Goal: Unclear

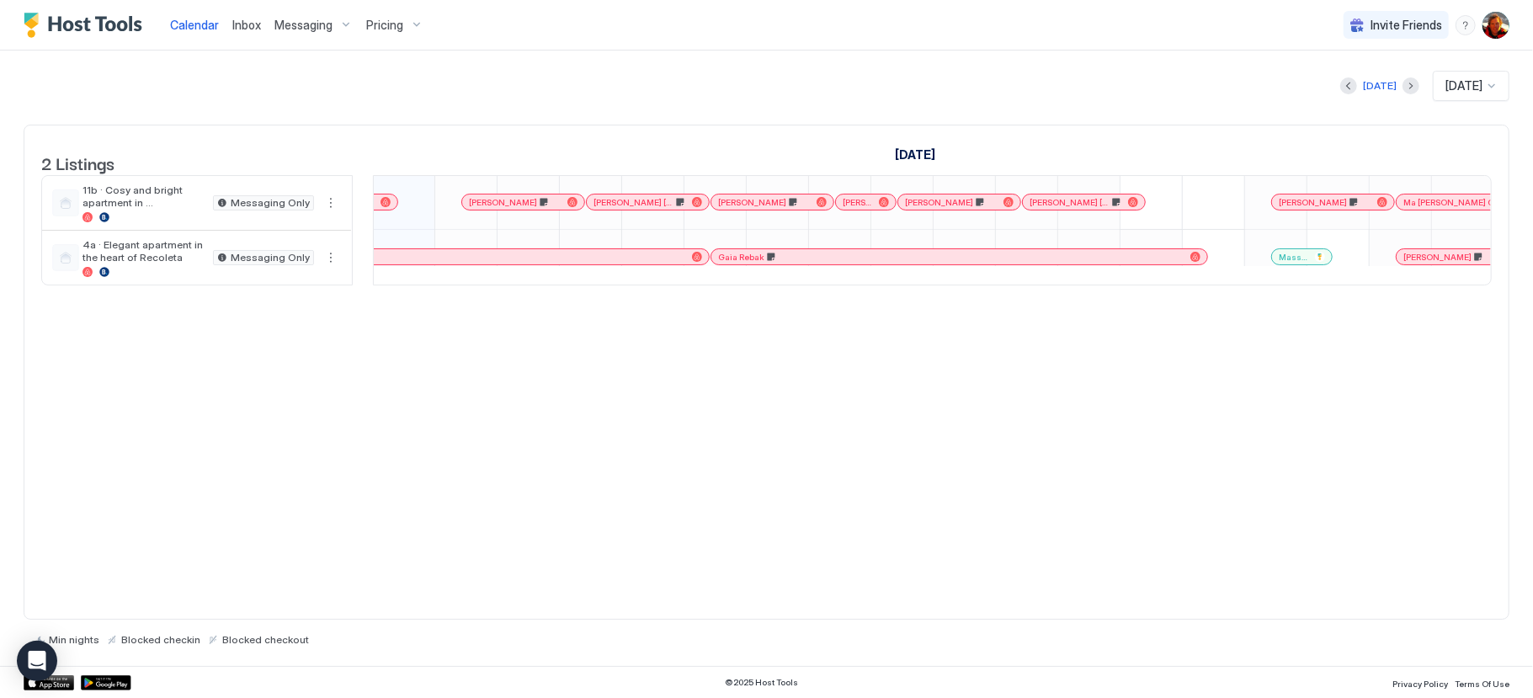
scroll to position [0, 936]
click at [1367, 88] on div "[DATE]" at bounding box center [1380, 85] width 34 height 15
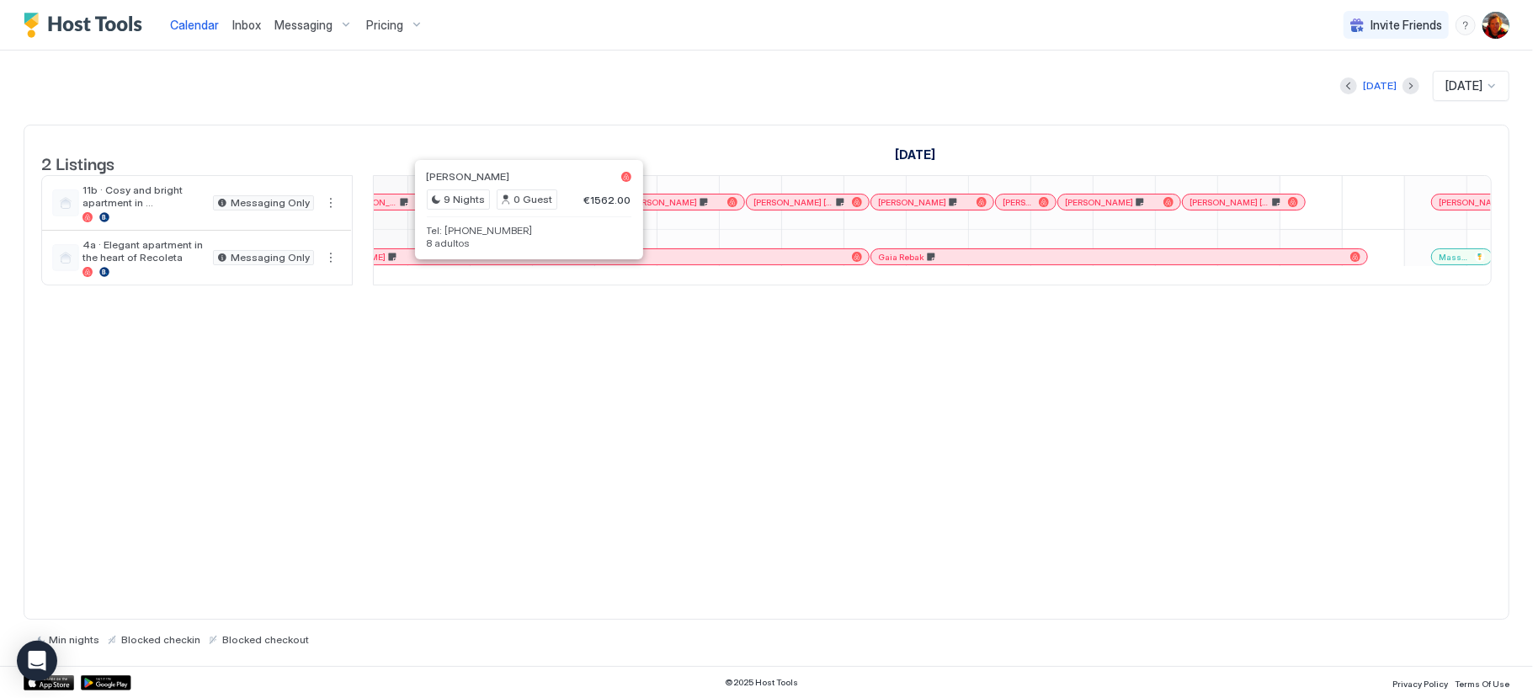
scroll to position [0, 0]
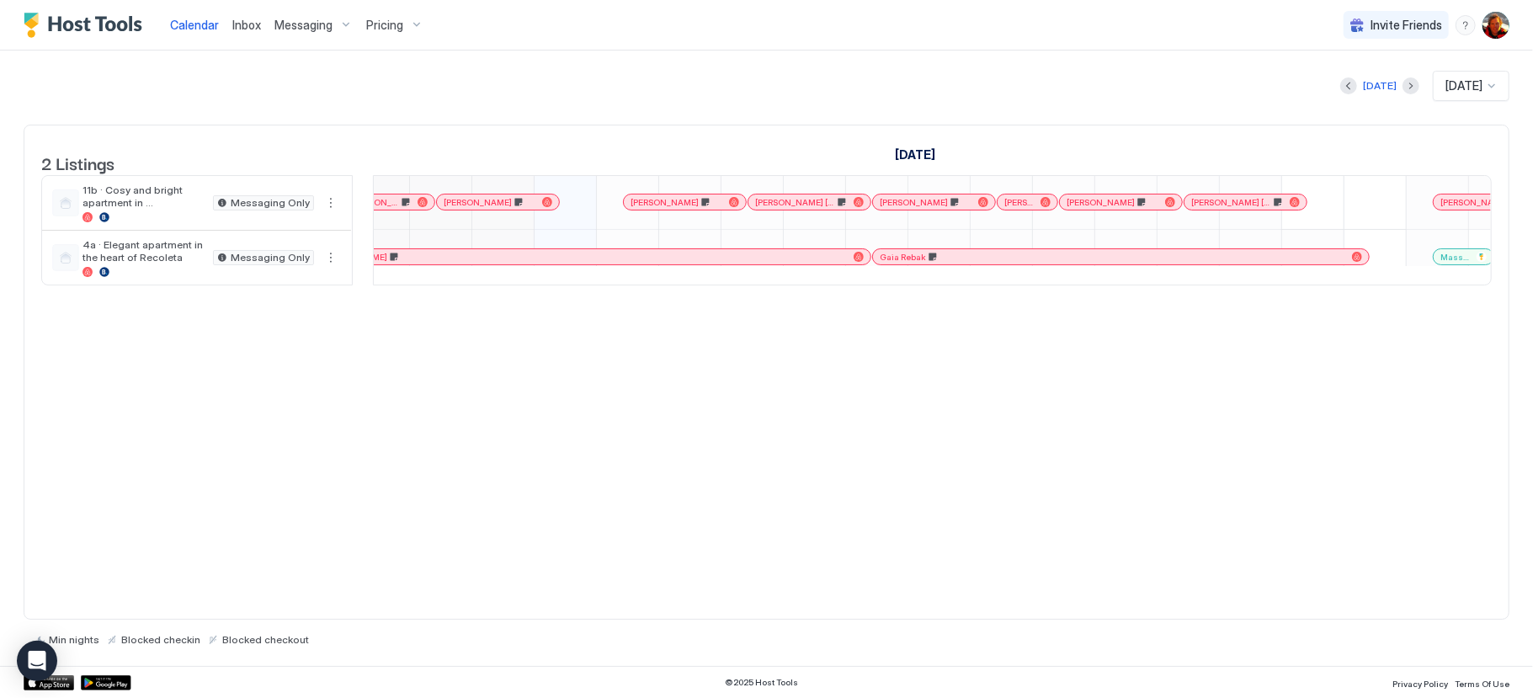
click at [758, 672] on div "© 2025 Host Tools Privacy Policy Terms Of Use" at bounding box center [766, 682] width 1533 height 32
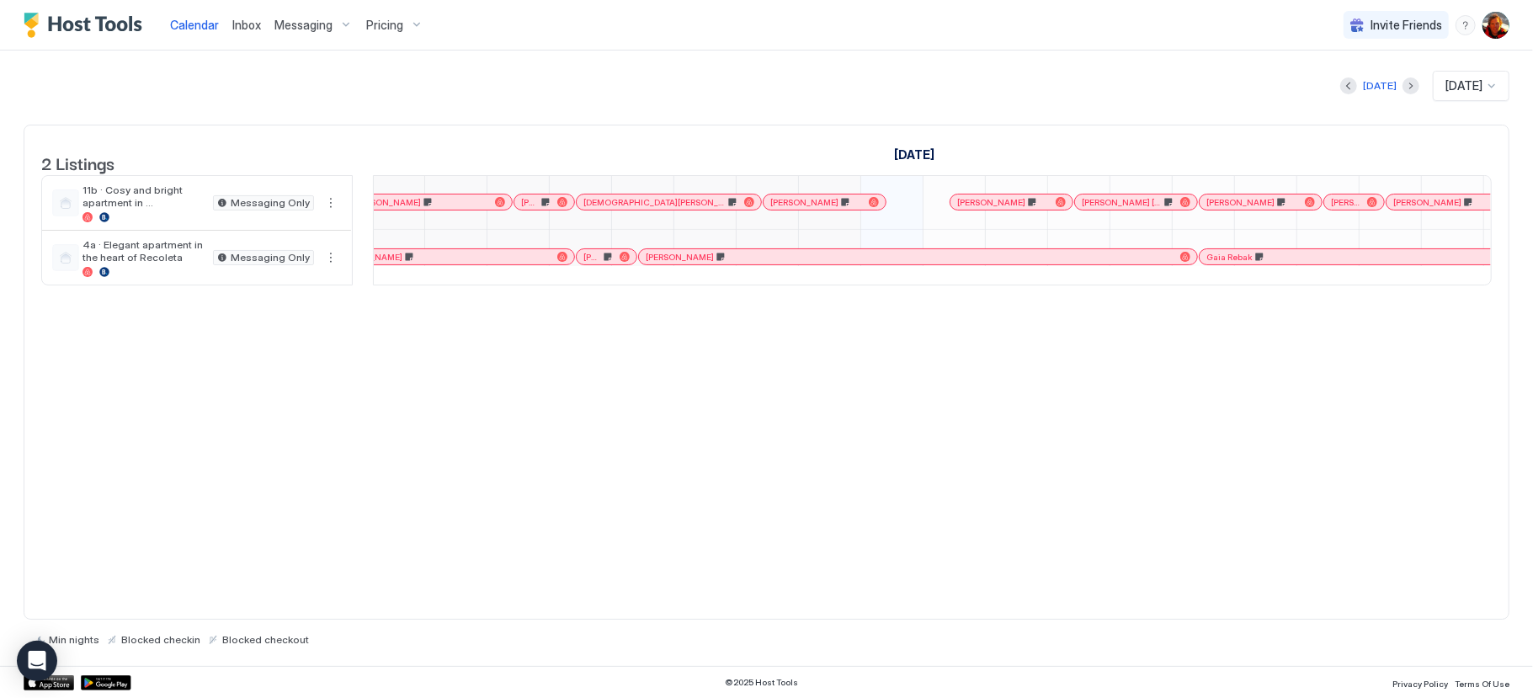
scroll to position [1, 431]
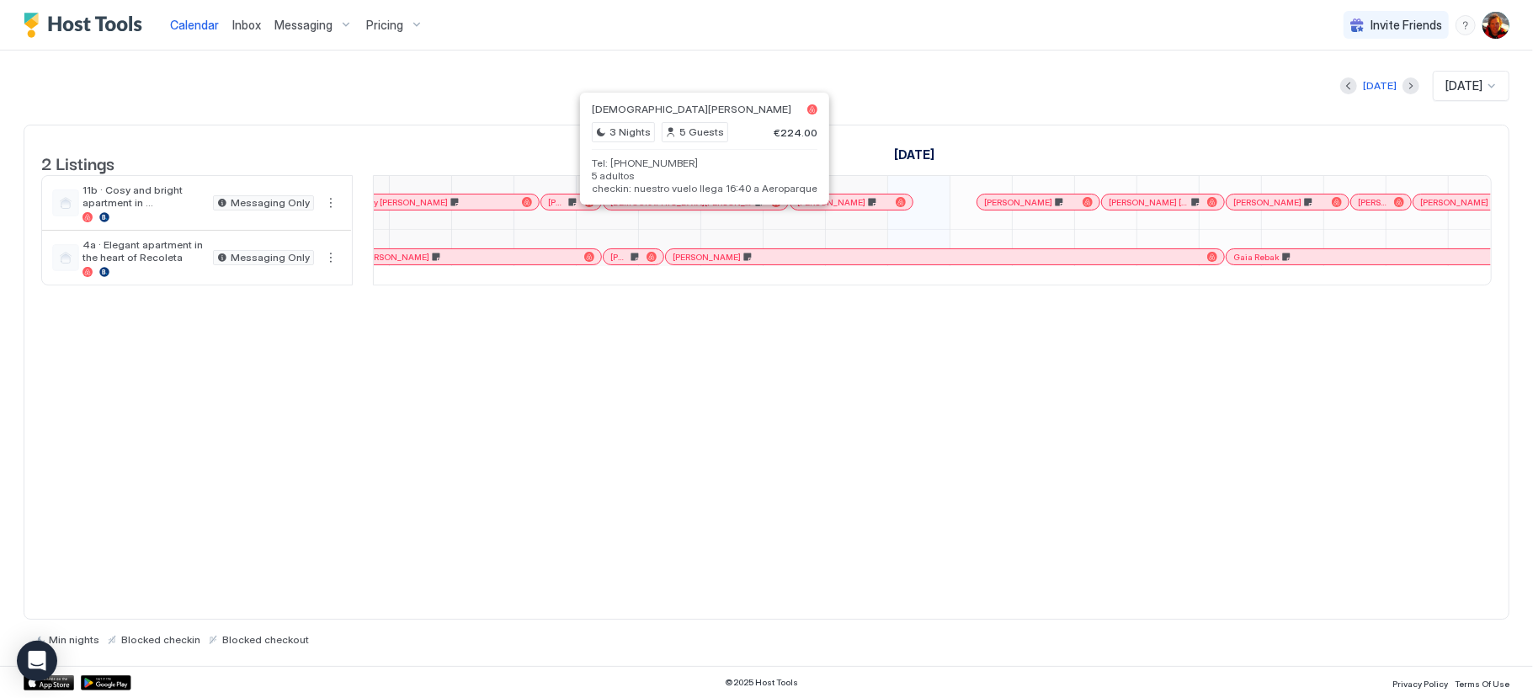
click at [697, 209] on div at bounding box center [695, 201] width 13 height 13
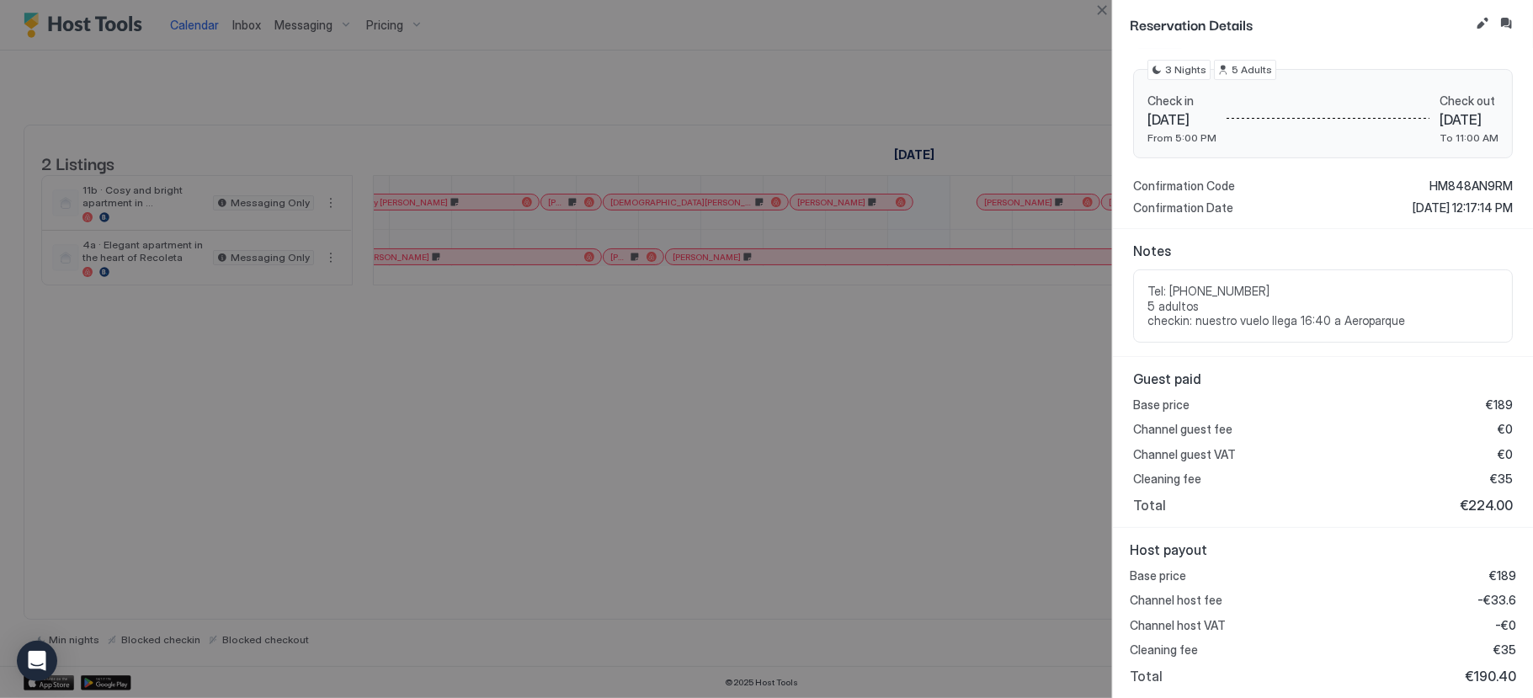
click at [780, 455] on div at bounding box center [766, 349] width 1533 height 698
click at [1100, 7] on button "Close" at bounding box center [1102, 10] width 20 height 20
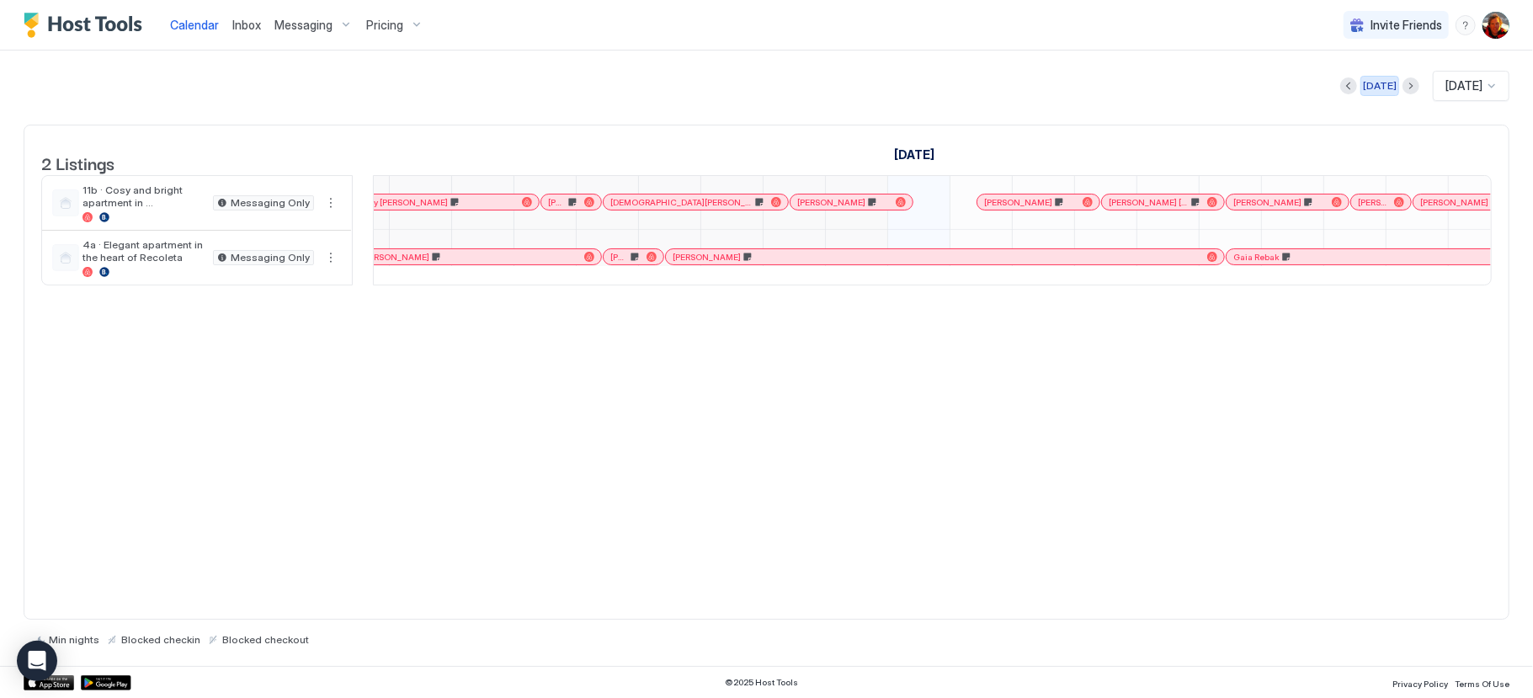
click at [1369, 88] on div "[DATE]" at bounding box center [1380, 85] width 34 height 15
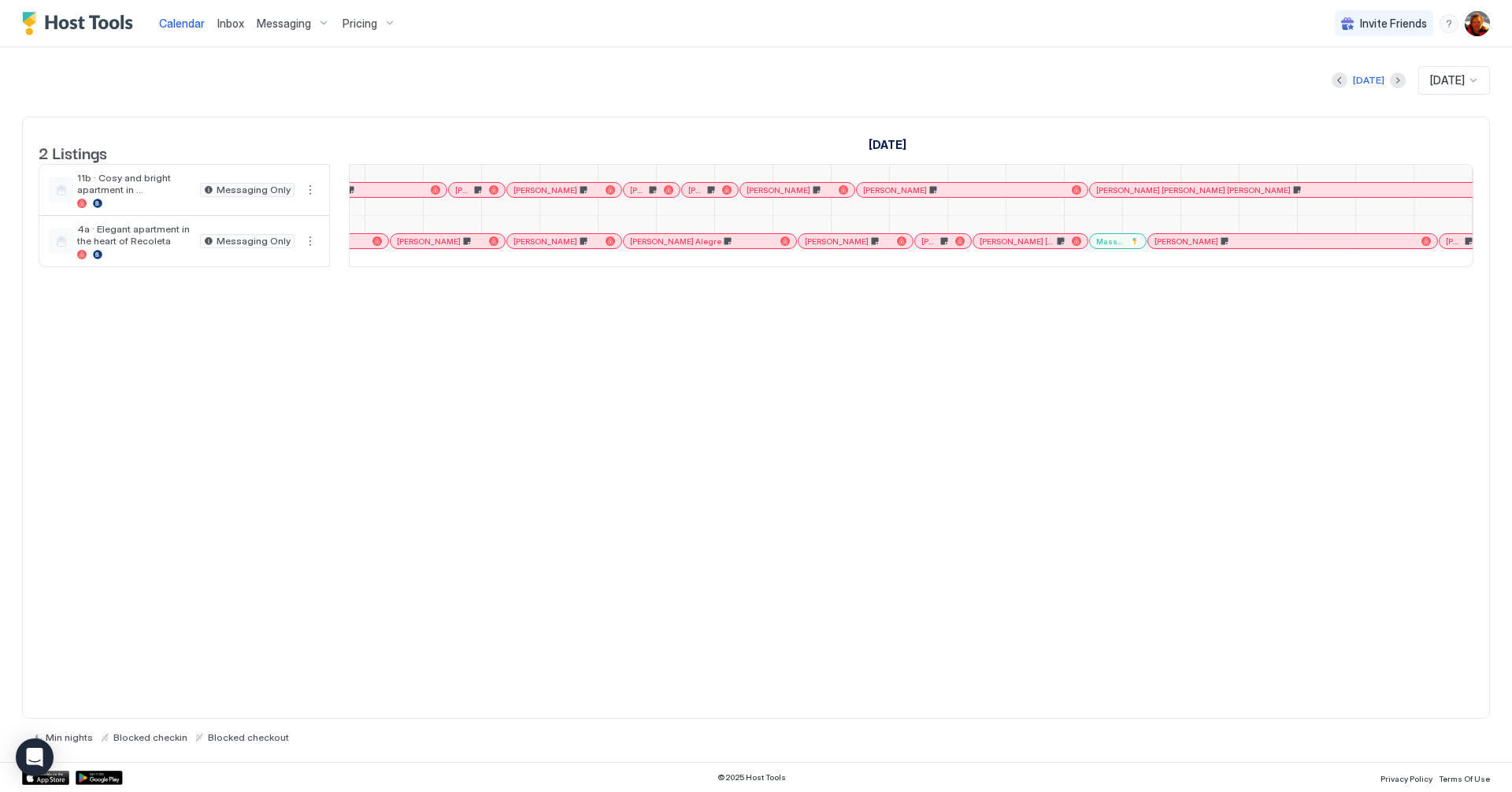
scroll to position [0, 874]
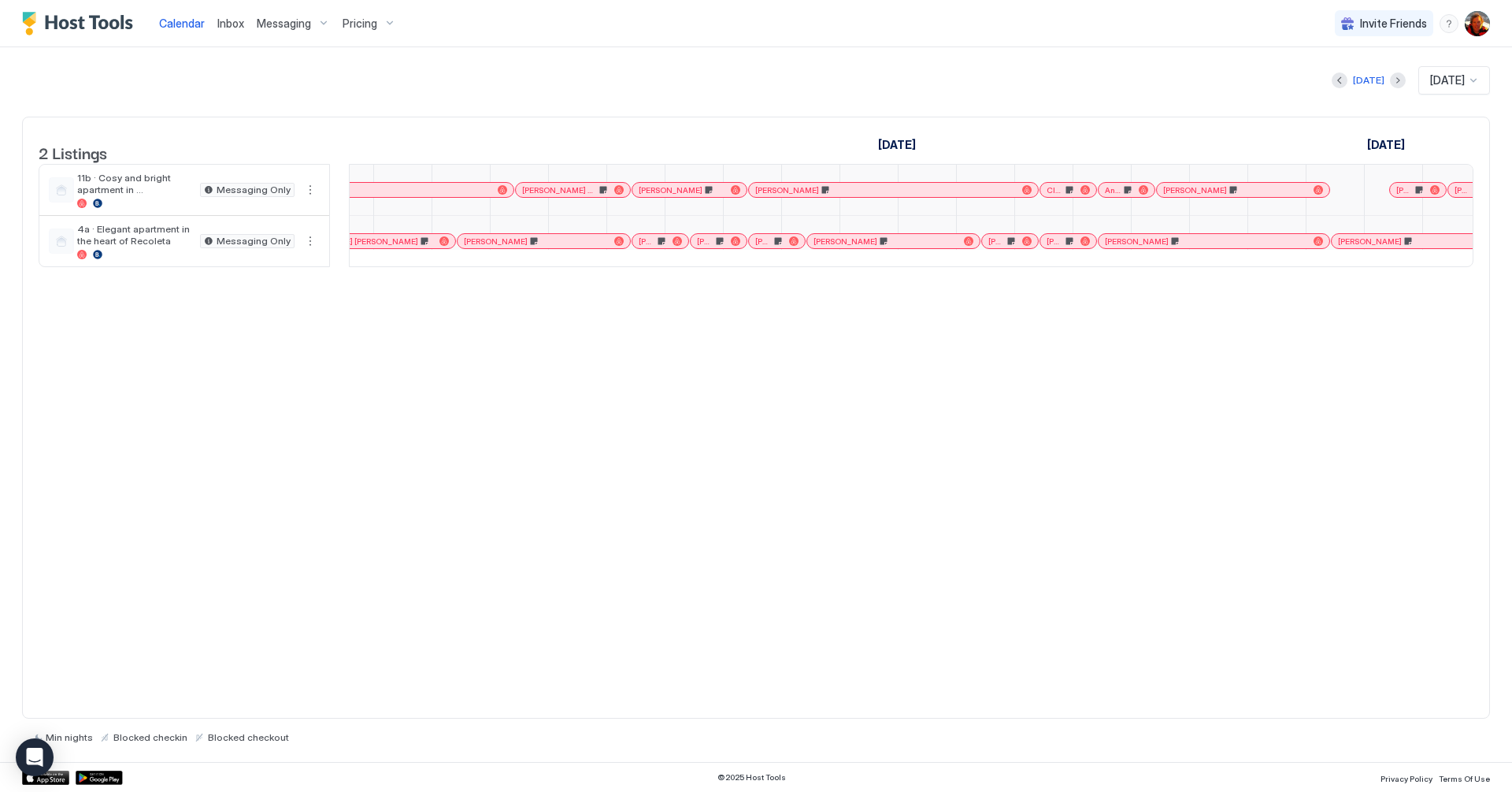
click at [497, 247] on span "[PERSON_NAME]" at bounding box center [496, 242] width 64 height 10
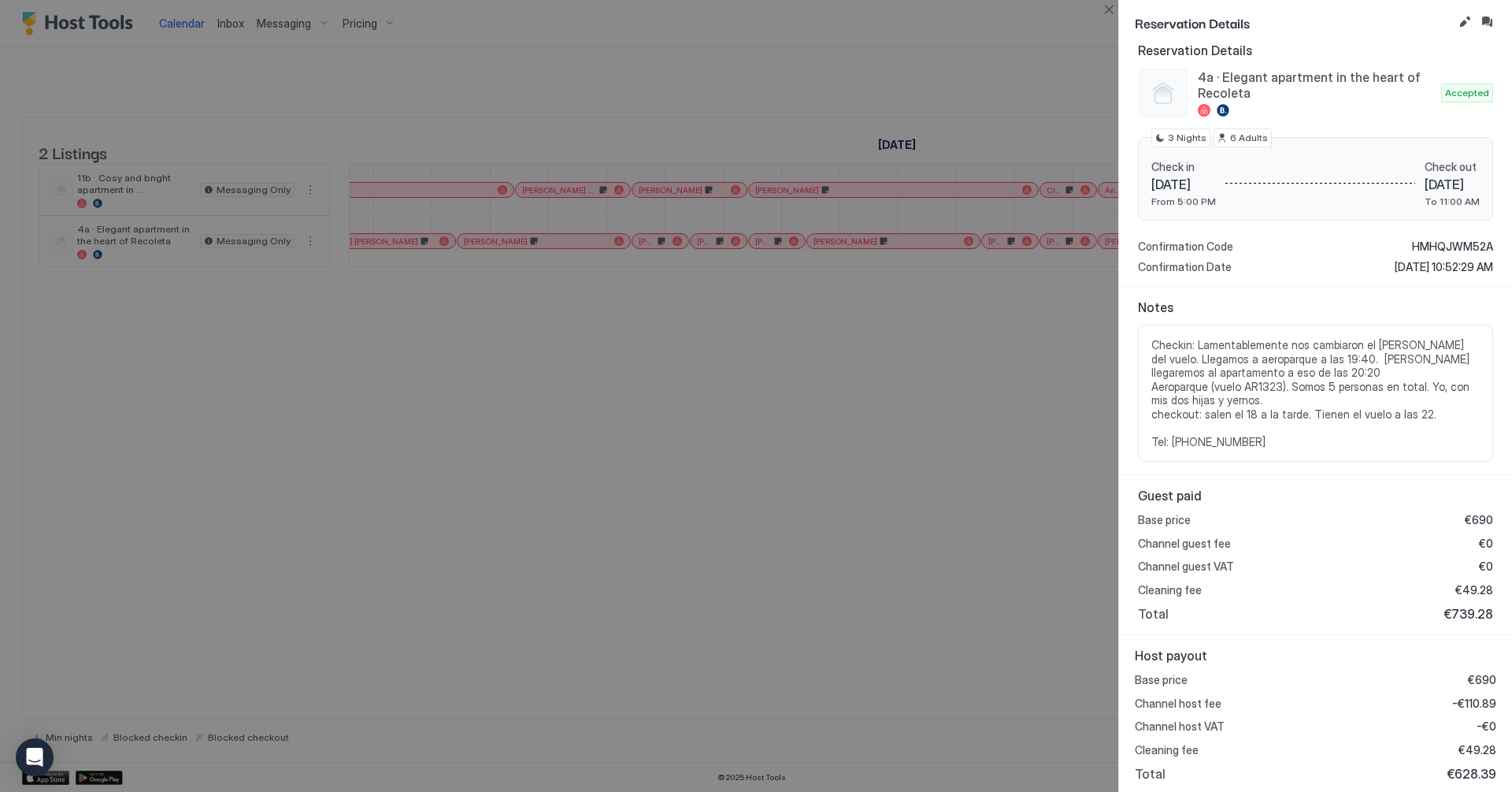
click at [1433, 244] on span "HMHQJWM52A" at bounding box center [1452, 246] width 81 height 14
